Goal: Task Accomplishment & Management: Manage account settings

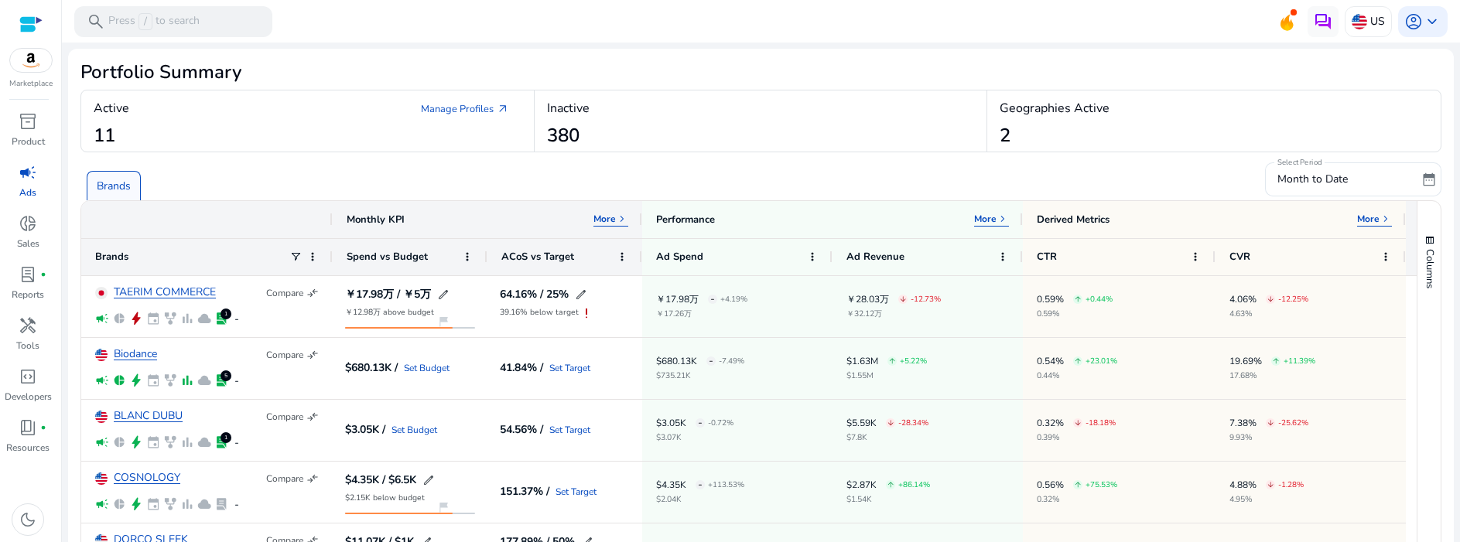
click at [35, 25] on div at bounding box center [30, 24] width 23 height 18
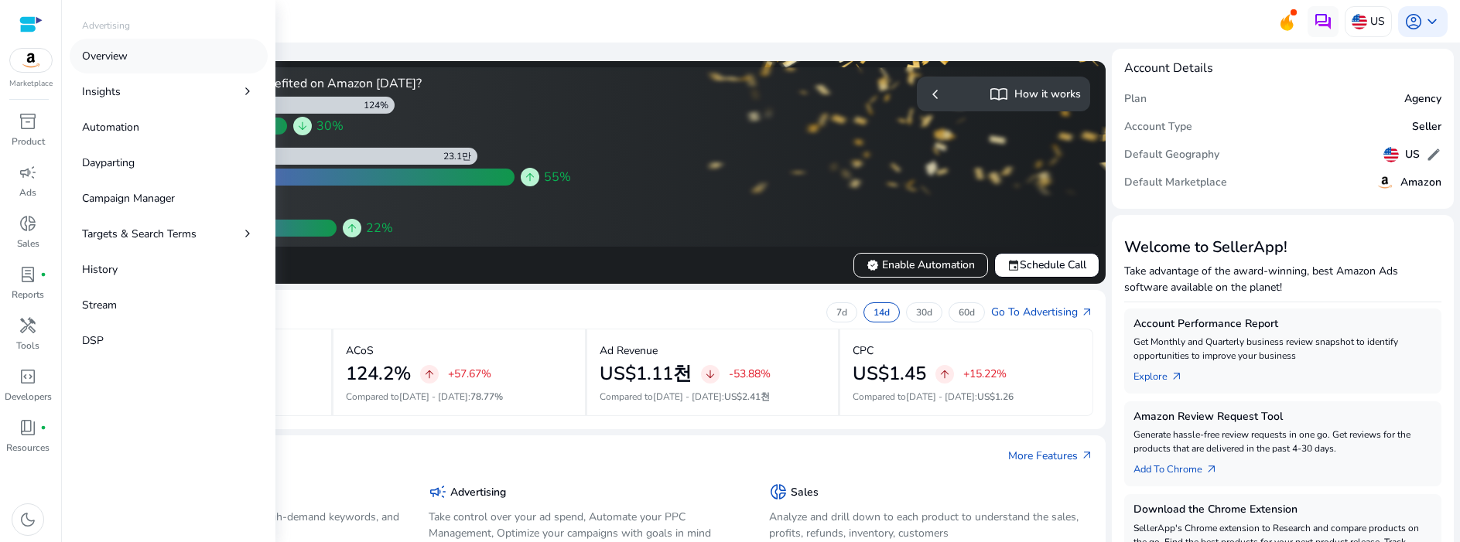
click at [119, 65] on link "Overview" at bounding box center [169, 56] width 198 height 35
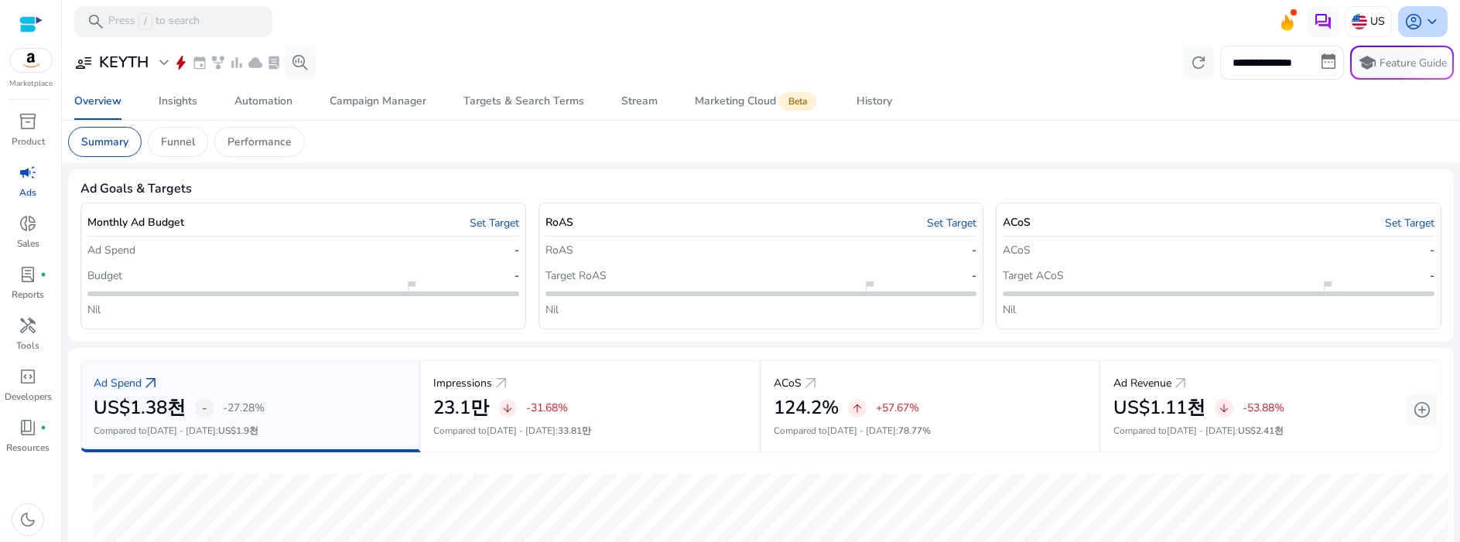
click at [1429, 25] on span "keyboard_arrow_down" at bounding box center [1431, 21] width 19 height 19
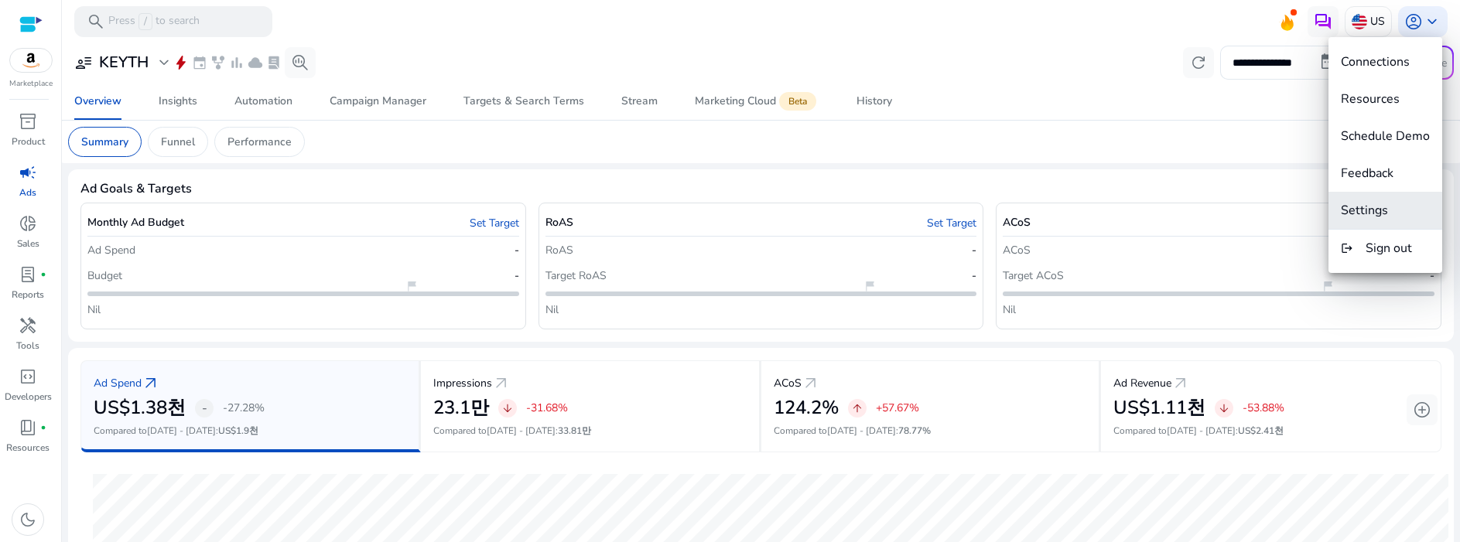
click at [1376, 210] on span "Settings" at bounding box center [1363, 210] width 47 height 17
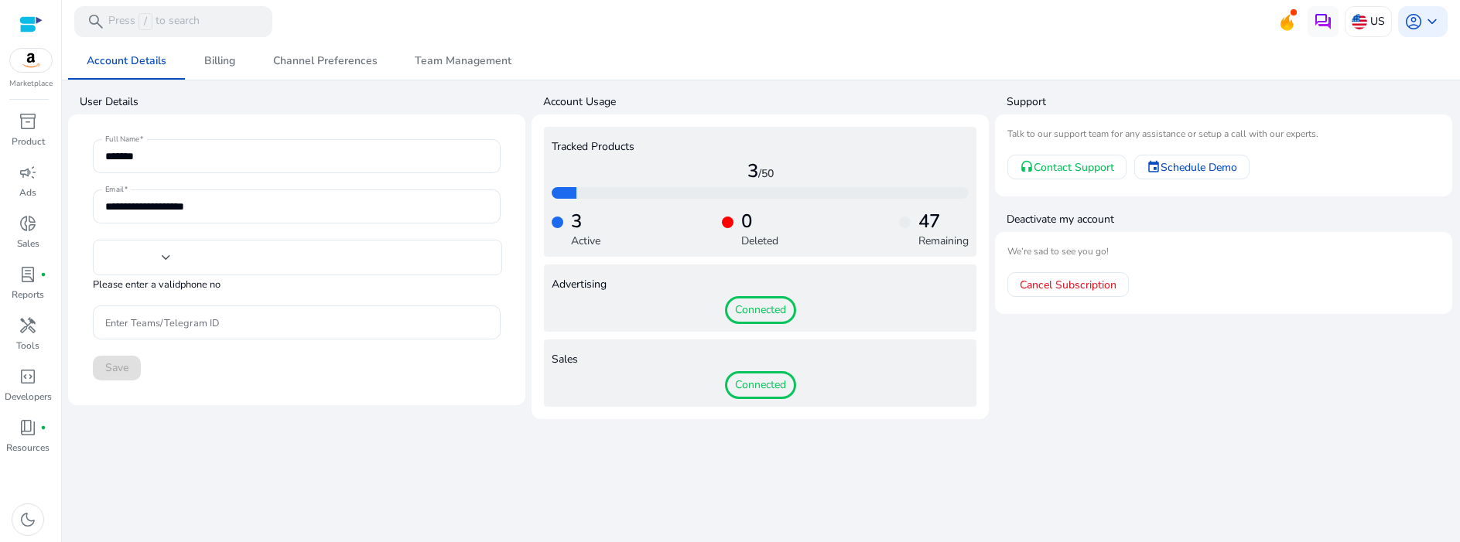
type input "***"
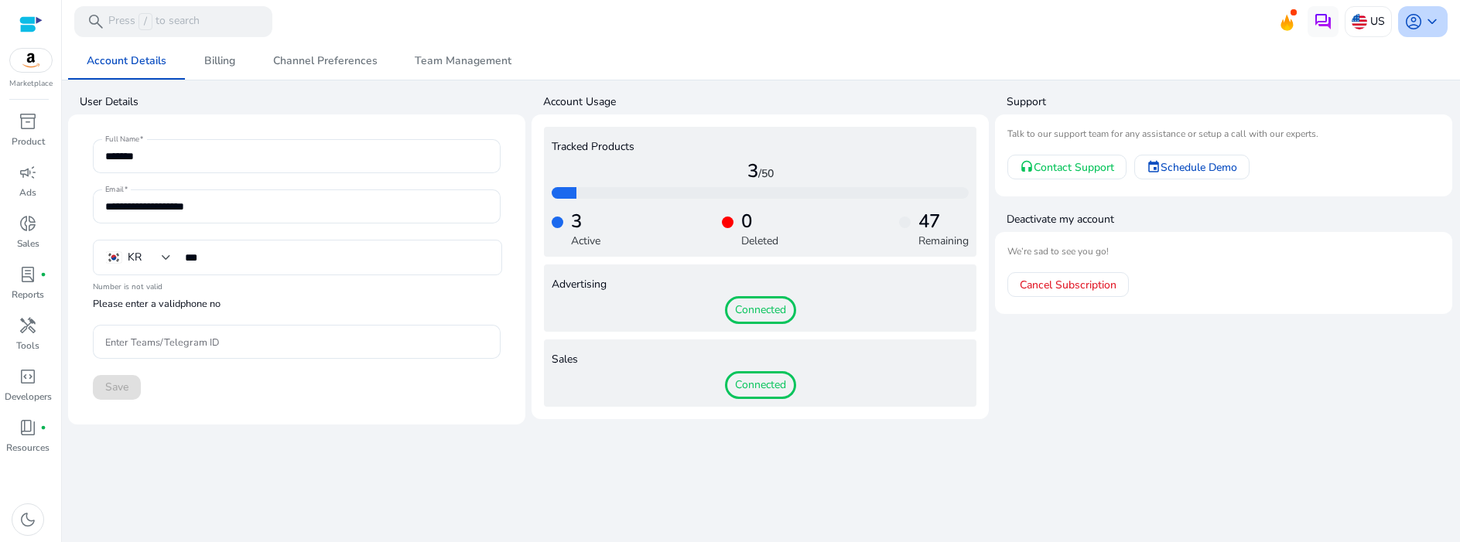
click at [1415, 25] on span "account_circle" at bounding box center [1413, 21] width 19 height 19
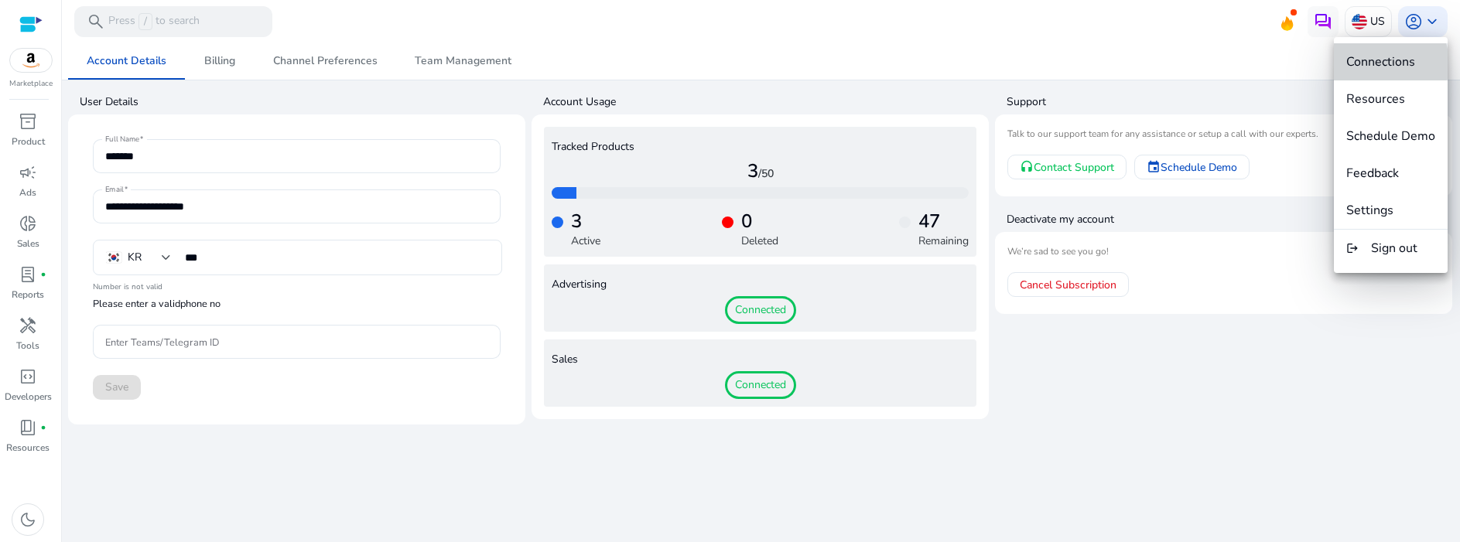
click at [1377, 63] on span "Connections" at bounding box center [1380, 61] width 69 height 17
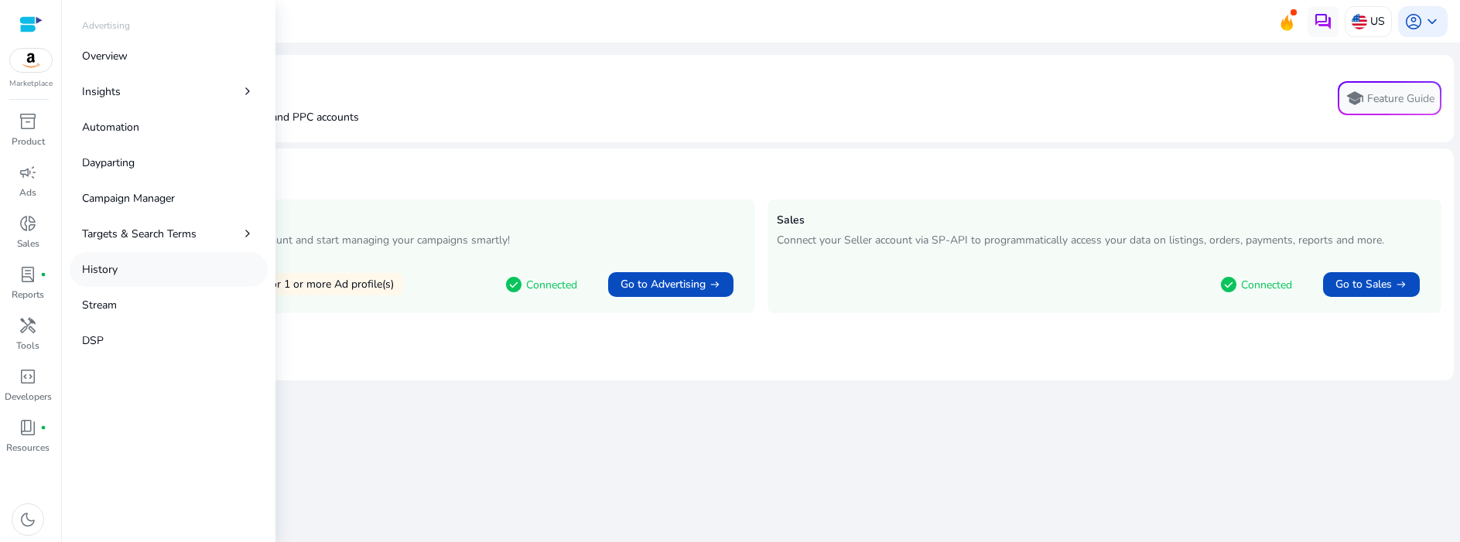
click at [118, 277] on link "History" at bounding box center [169, 269] width 198 height 35
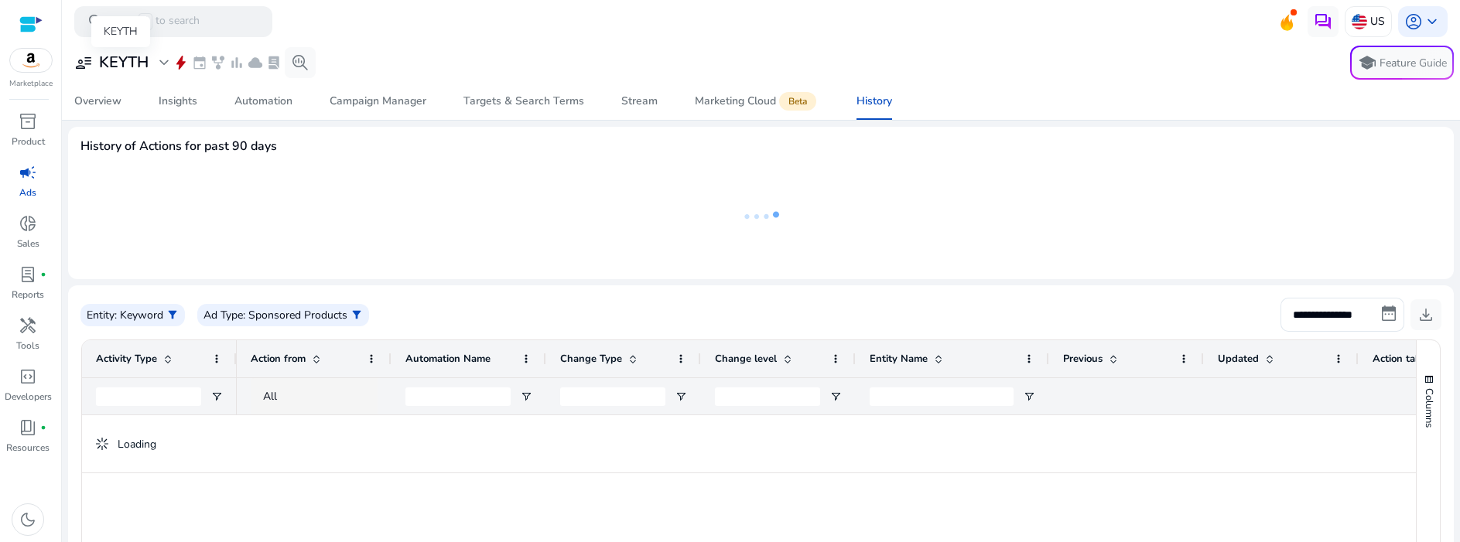
click at [81, 61] on span "user_attributes" at bounding box center [83, 62] width 19 height 19
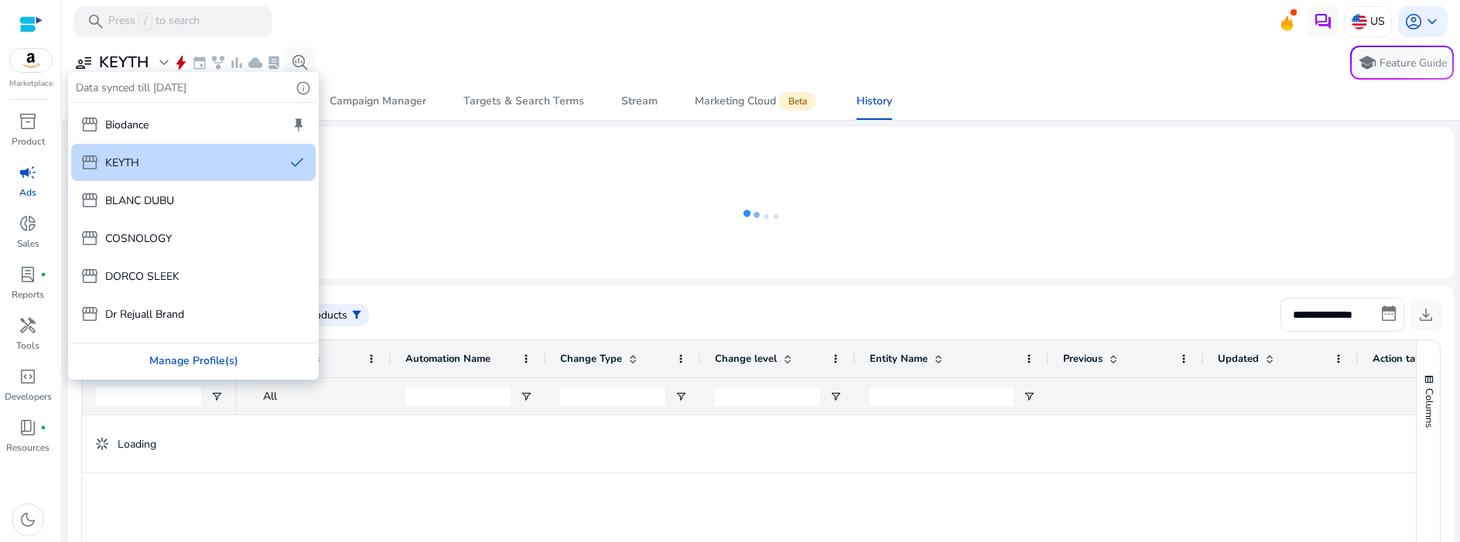
click at [211, 357] on div "Manage Profile(s)" at bounding box center [194, 360] width 248 height 35
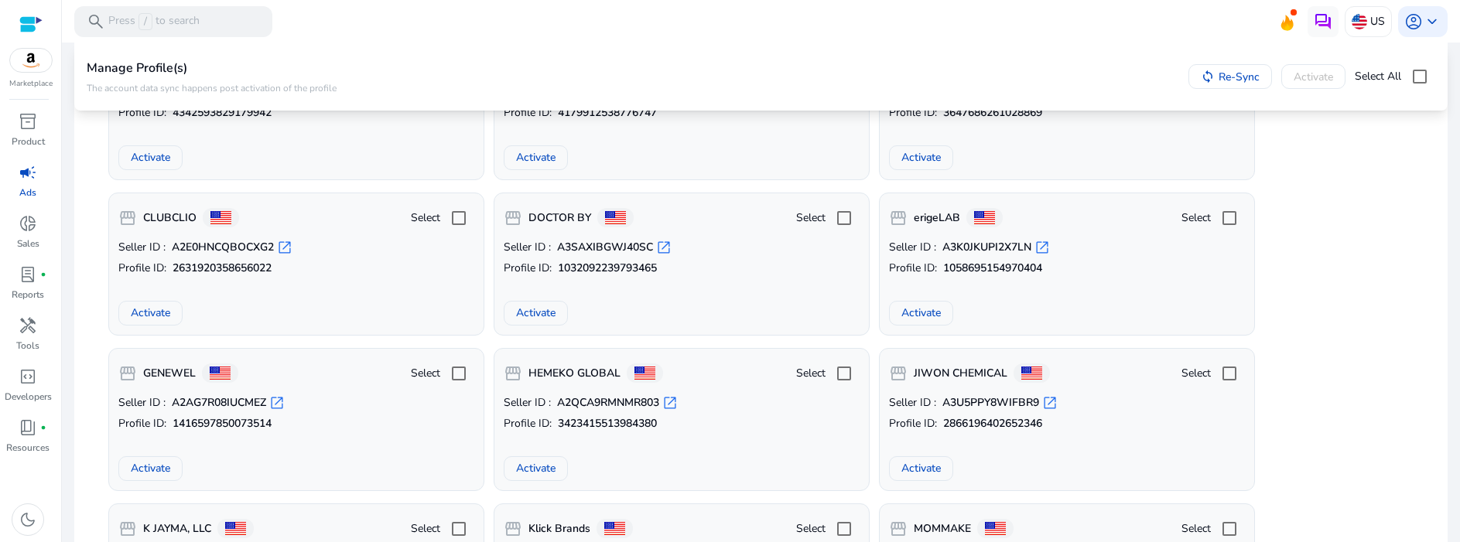
scroll to position [1162, 0]
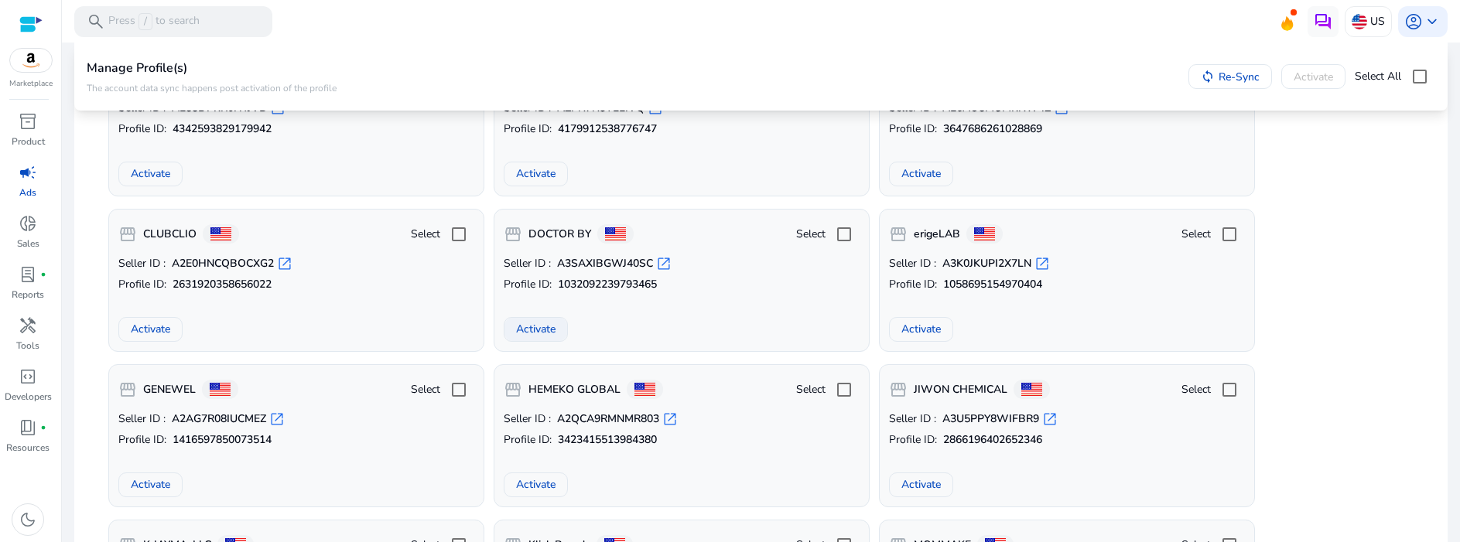
click at [541, 331] on span "Activate" at bounding box center [535, 329] width 39 height 16
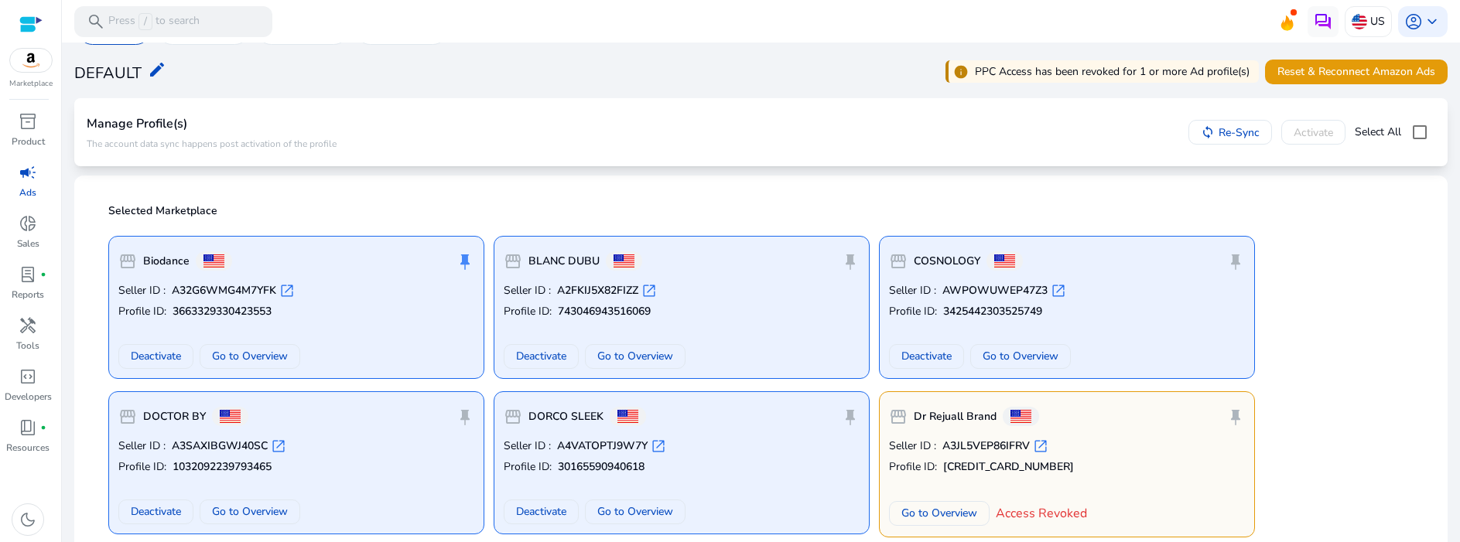
scroll to position [116, 0]
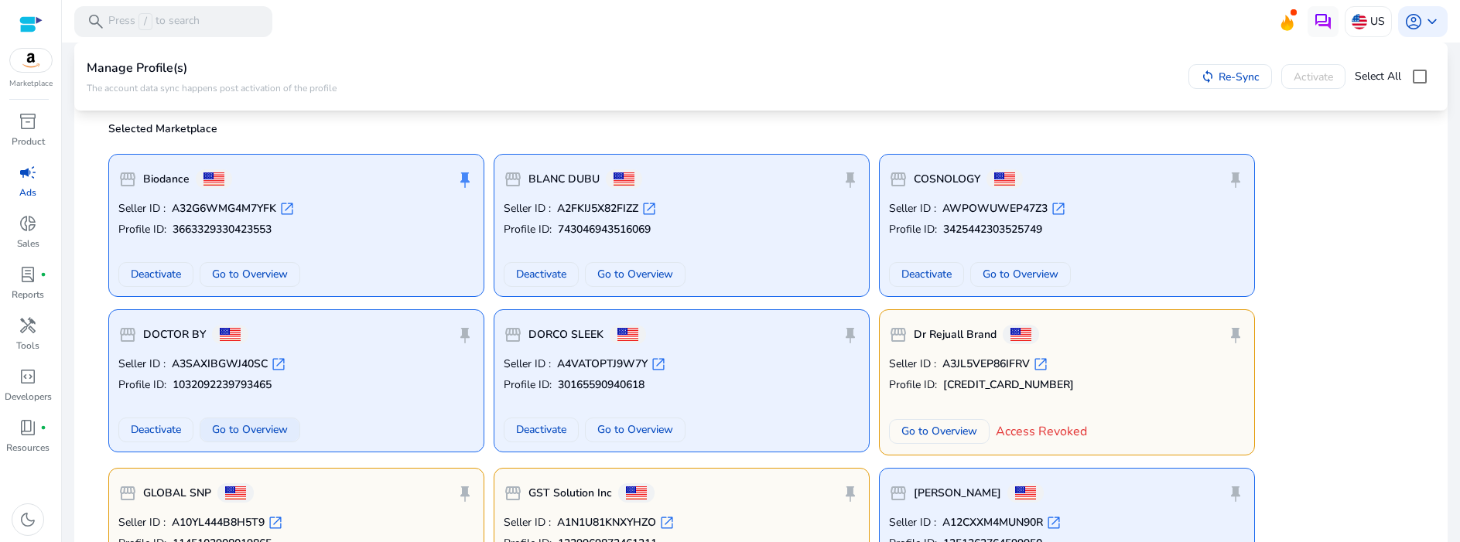
click at [244, 432] on span "Go to Overview" at bounding box center [250, 430] width 76 height 16
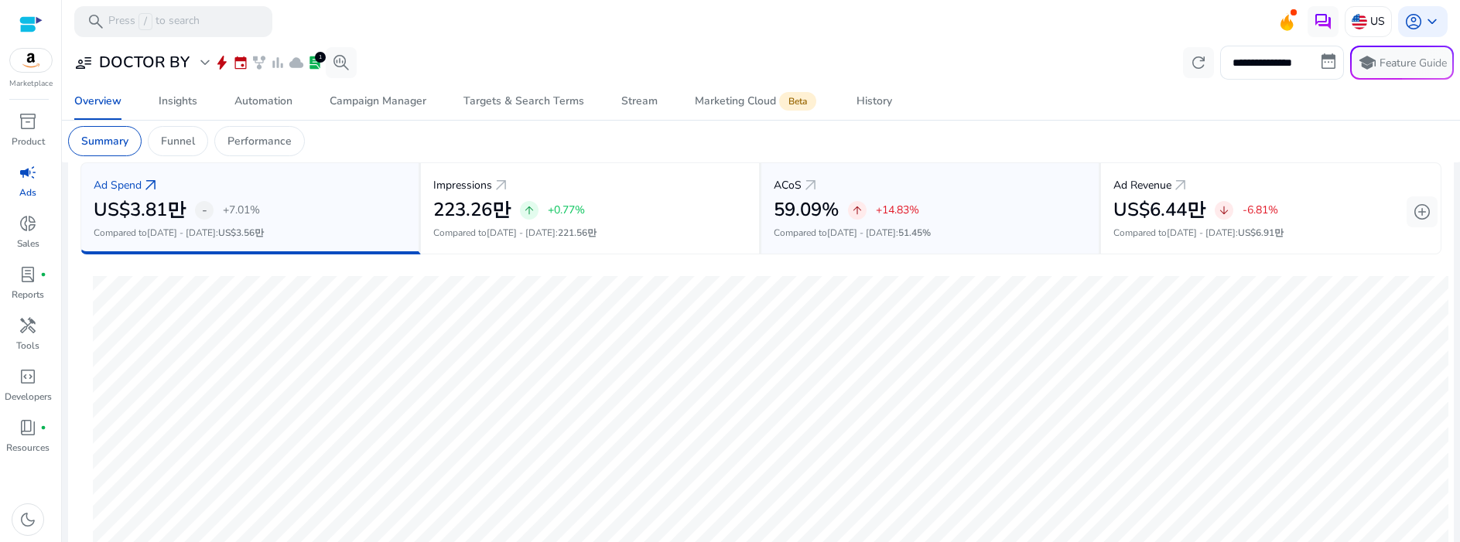
scroll to position [518, 0]
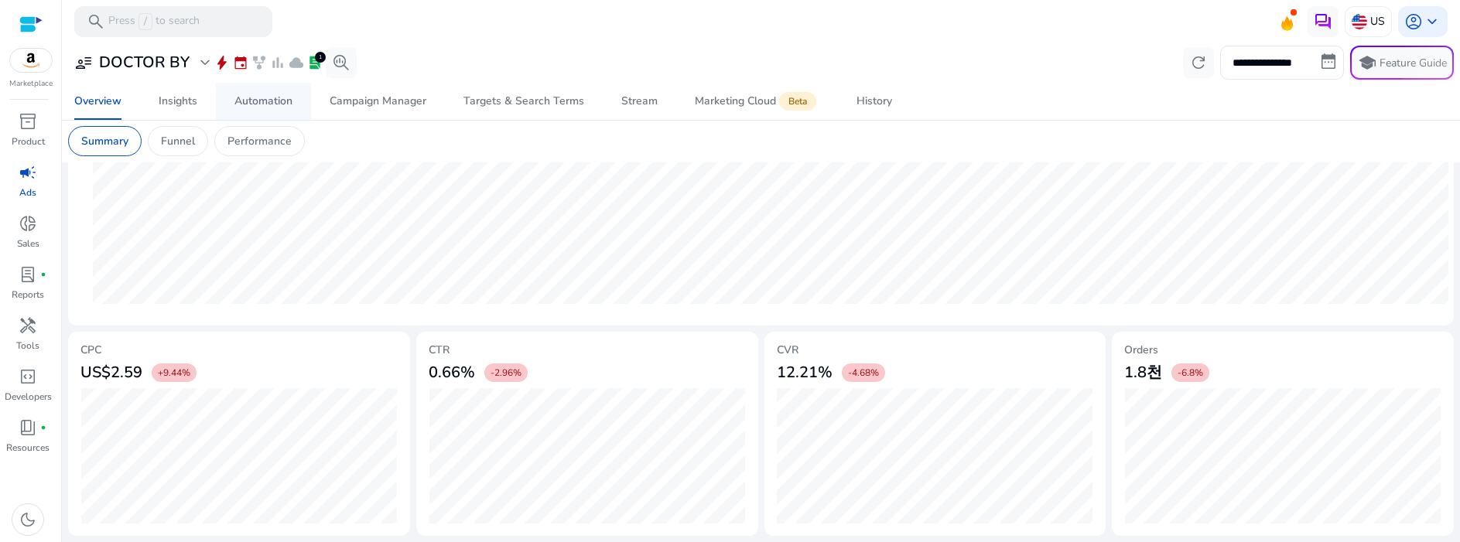
click at [254, 99] on div "Automation" at bounding box center [263, 101] width 58 height 11
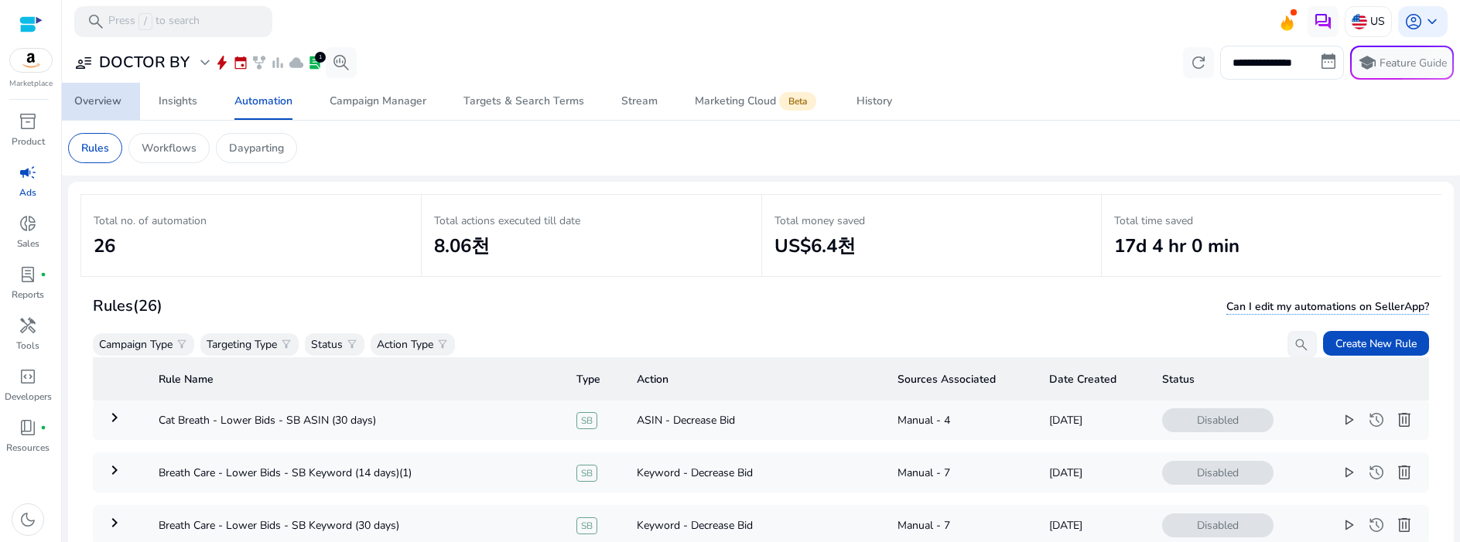
click at [120, 109] on span "Overview" at bounding box center [97, 101] width 47 height 37
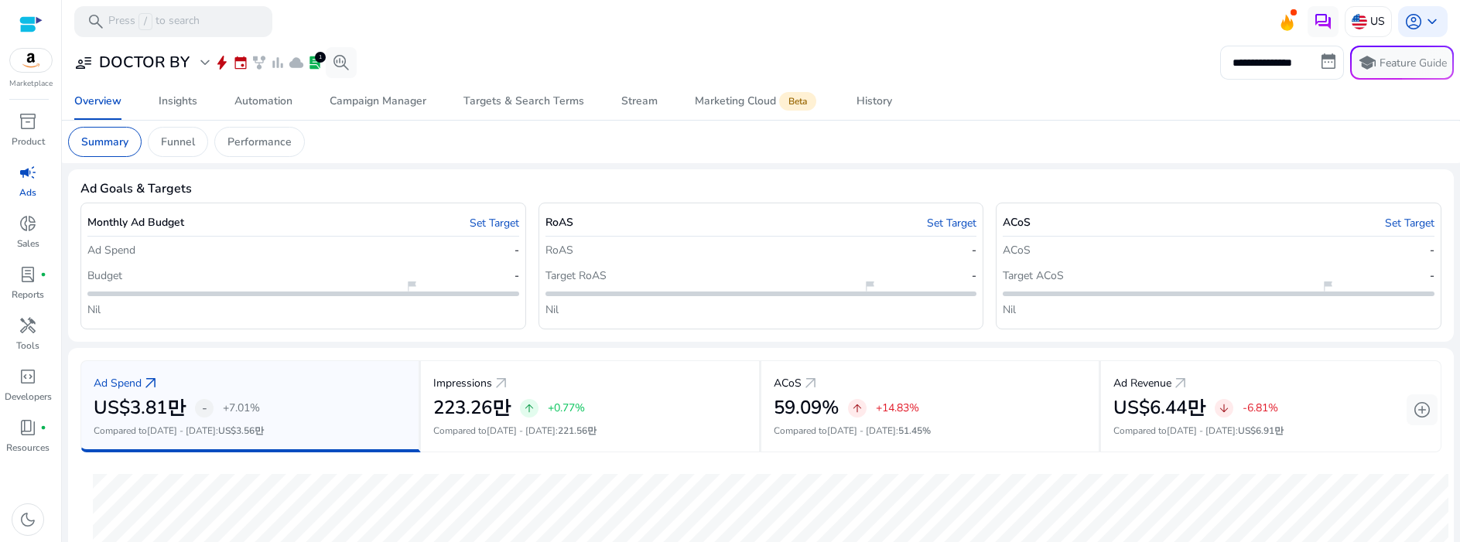
click at [981, 125] on mat-card "Summary Funnel Performance" at bounding box center [761, 142] width 1410 height 43
